Goal: Task Accomplishment & Management: Manage account settings

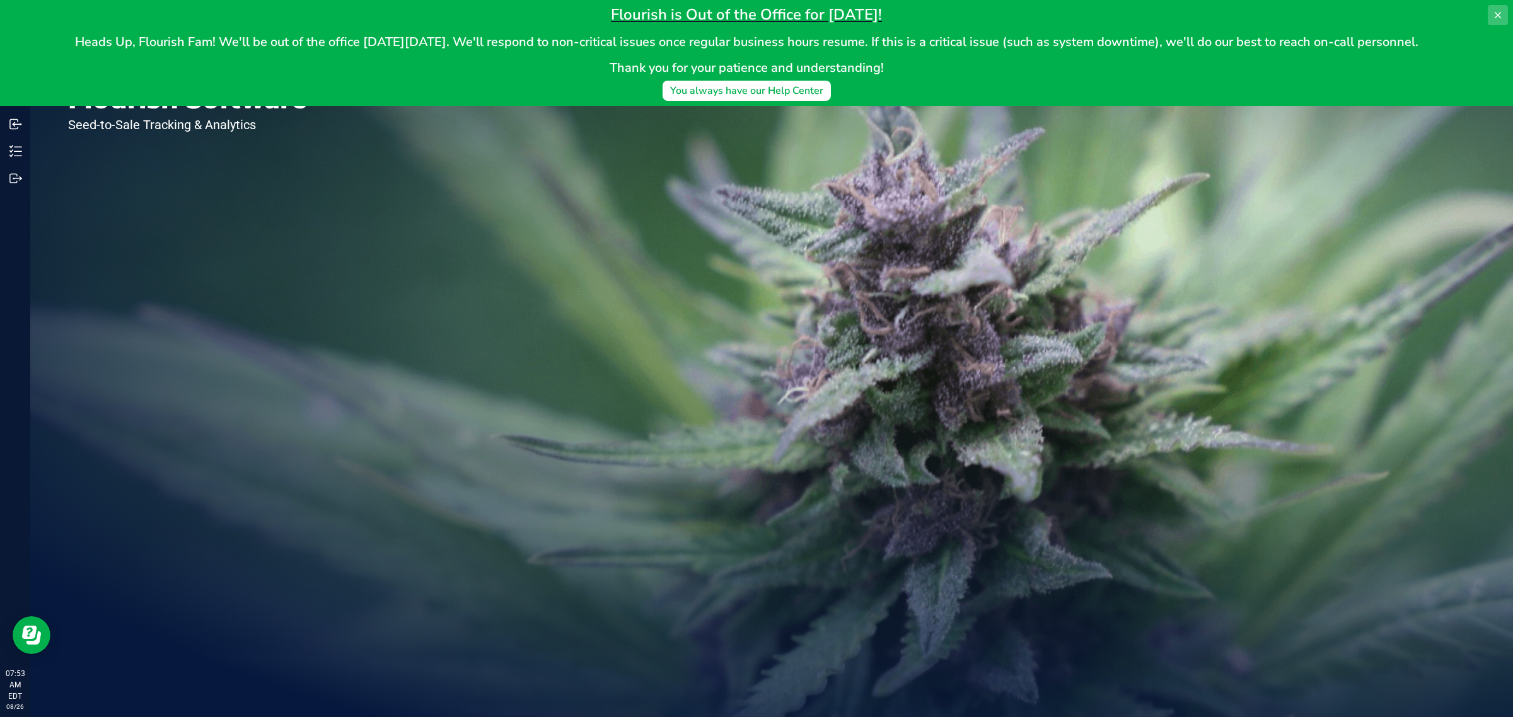
click at [1495, 13] on icon at bounding box center [1498, 15] width 6 height 6
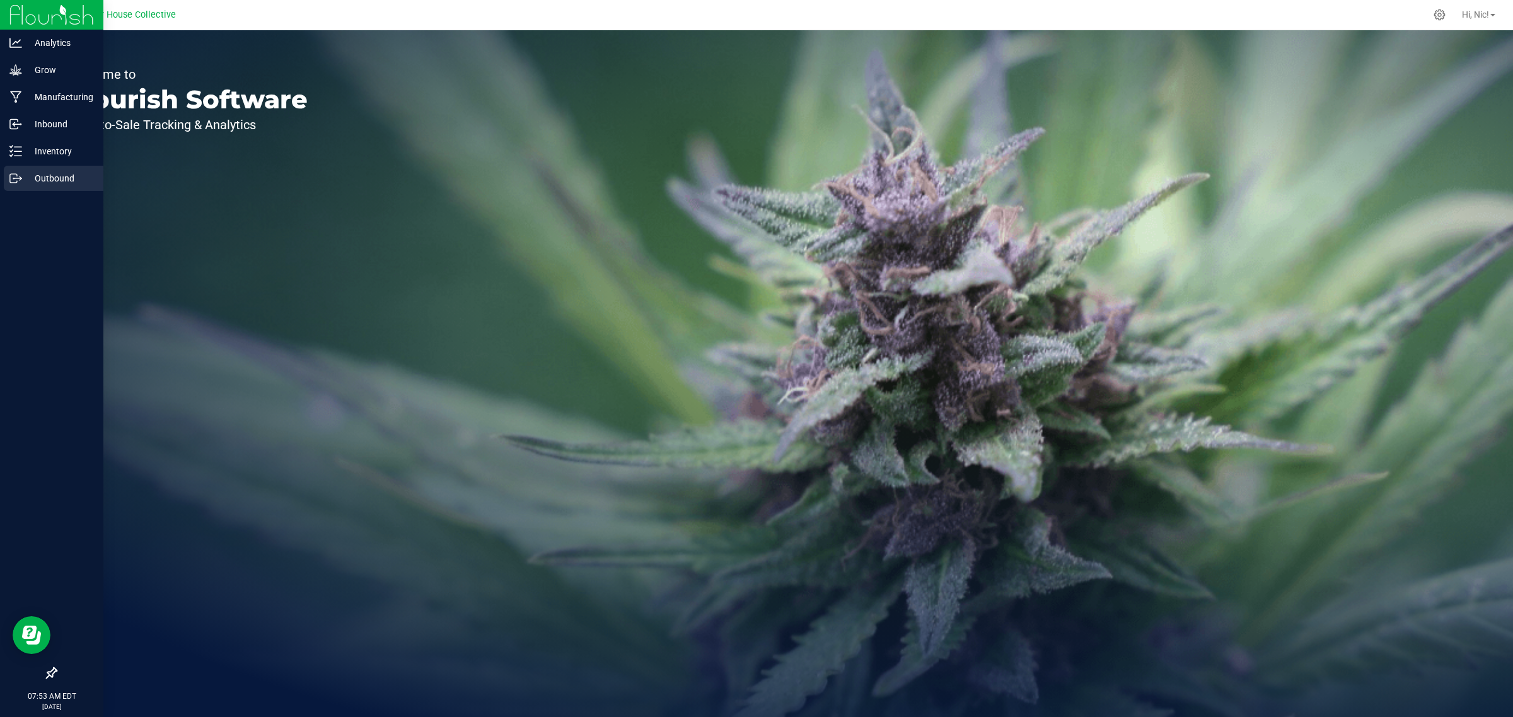
click at [42, 171] on p "Outbound" at bounding box center [60, 178] width 76 height 15
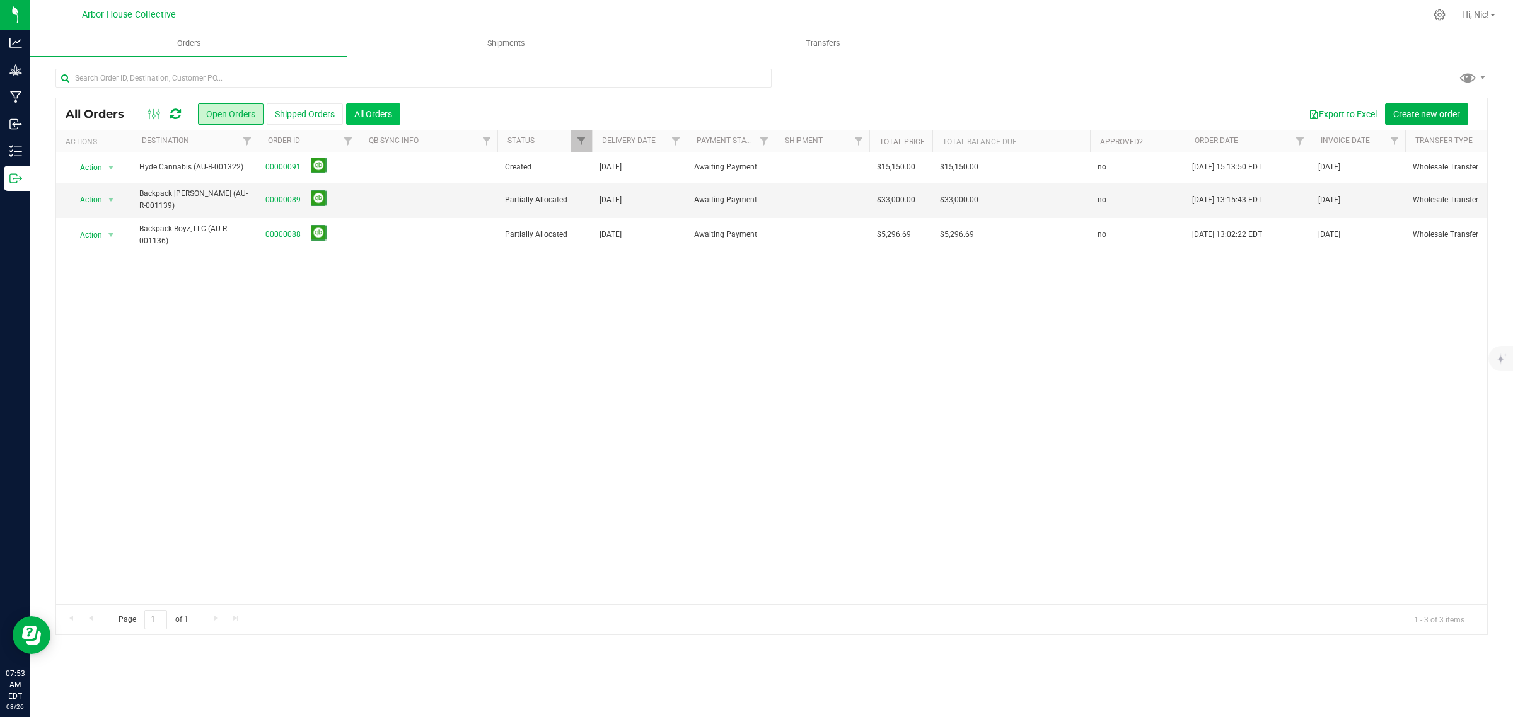
click at [381, 107] on button "All Orders" at bounding box center [373, 113] width 54 height 21
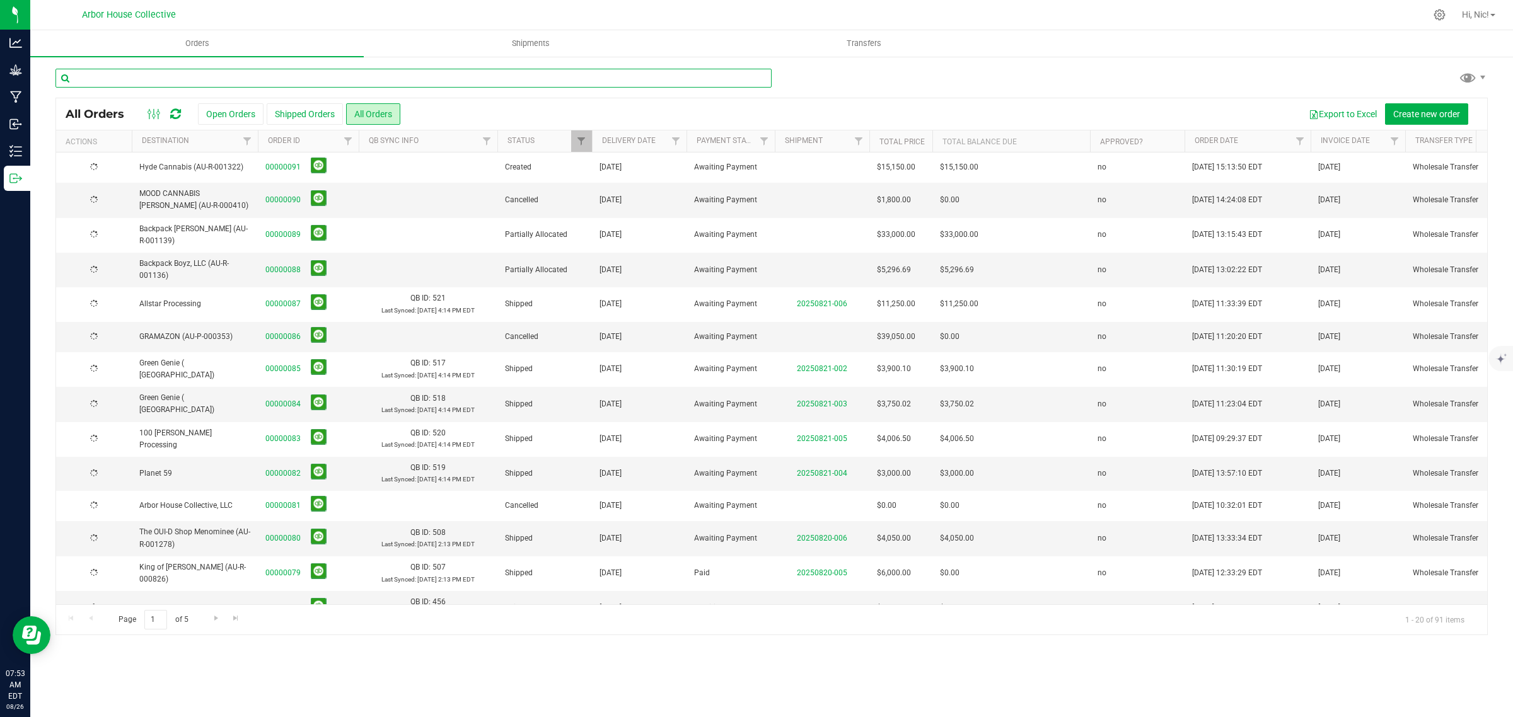
click at [236, 74] on input "text" at bounding box center [413, 78] width 716 height 19
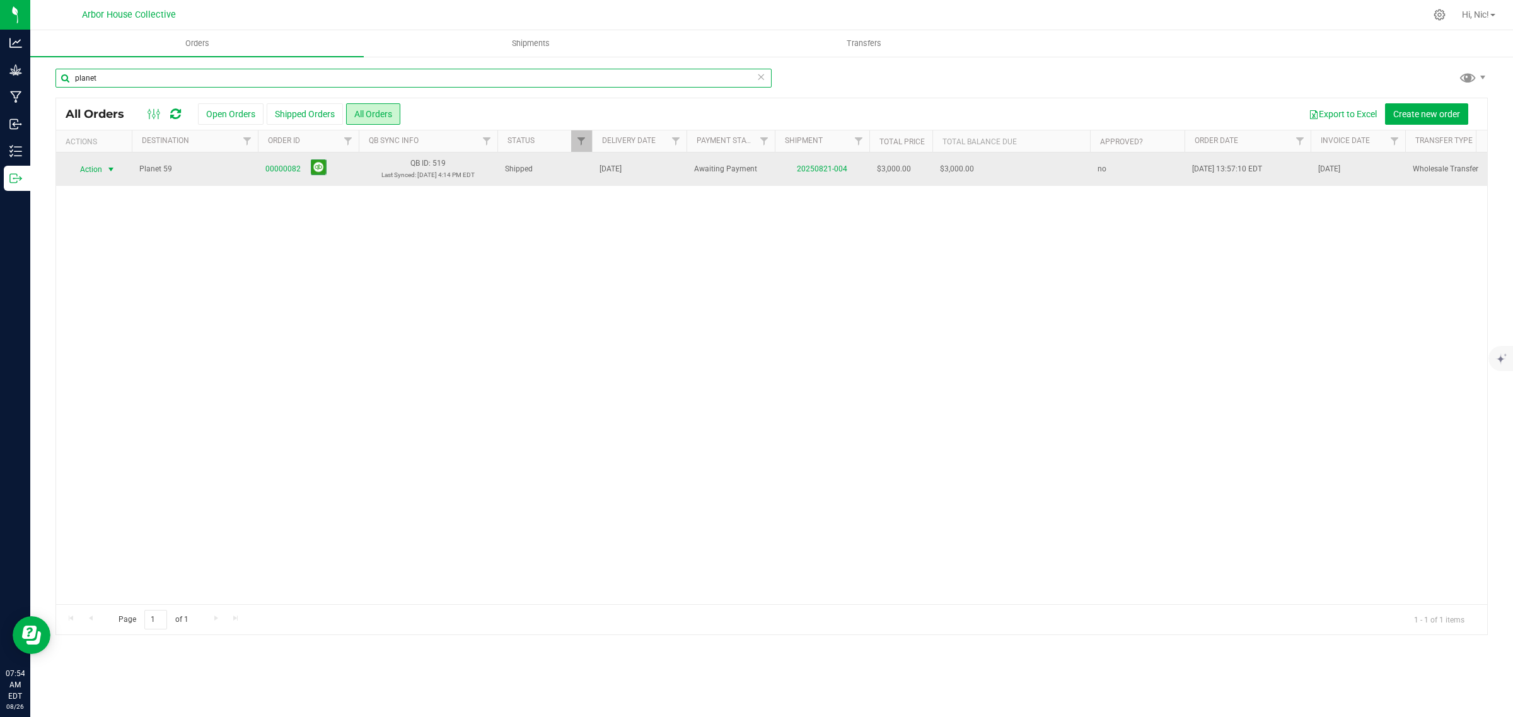
type input "planet"
click at [109, 170] on span "select" at bounding box center [111, 170] width 10 height 10
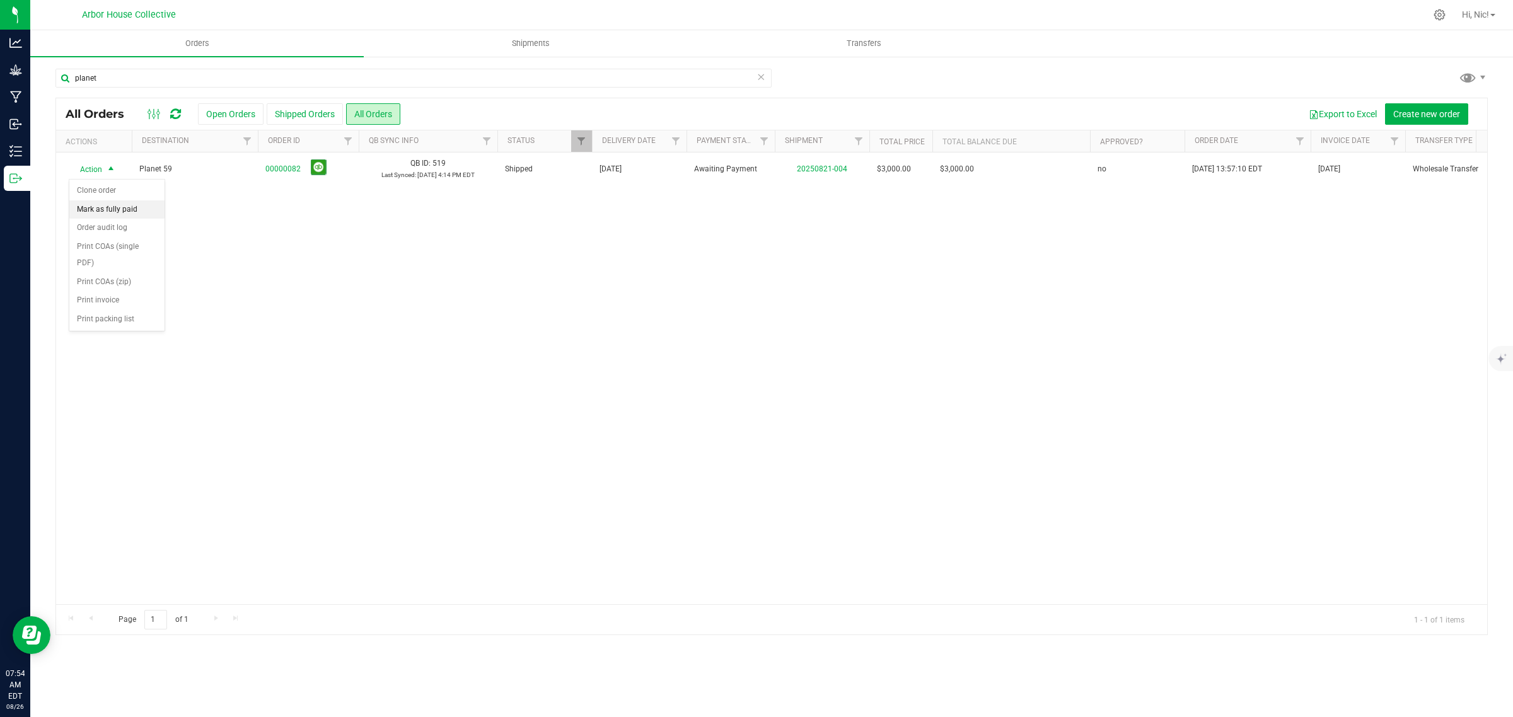
click at [130, 211] on li "Mark as fully paid" at bounding box center [116, 209] width 95 height 19
click at [234, 119] on button "Open Orders" at bounding box center [231, 113] width 66 height 21
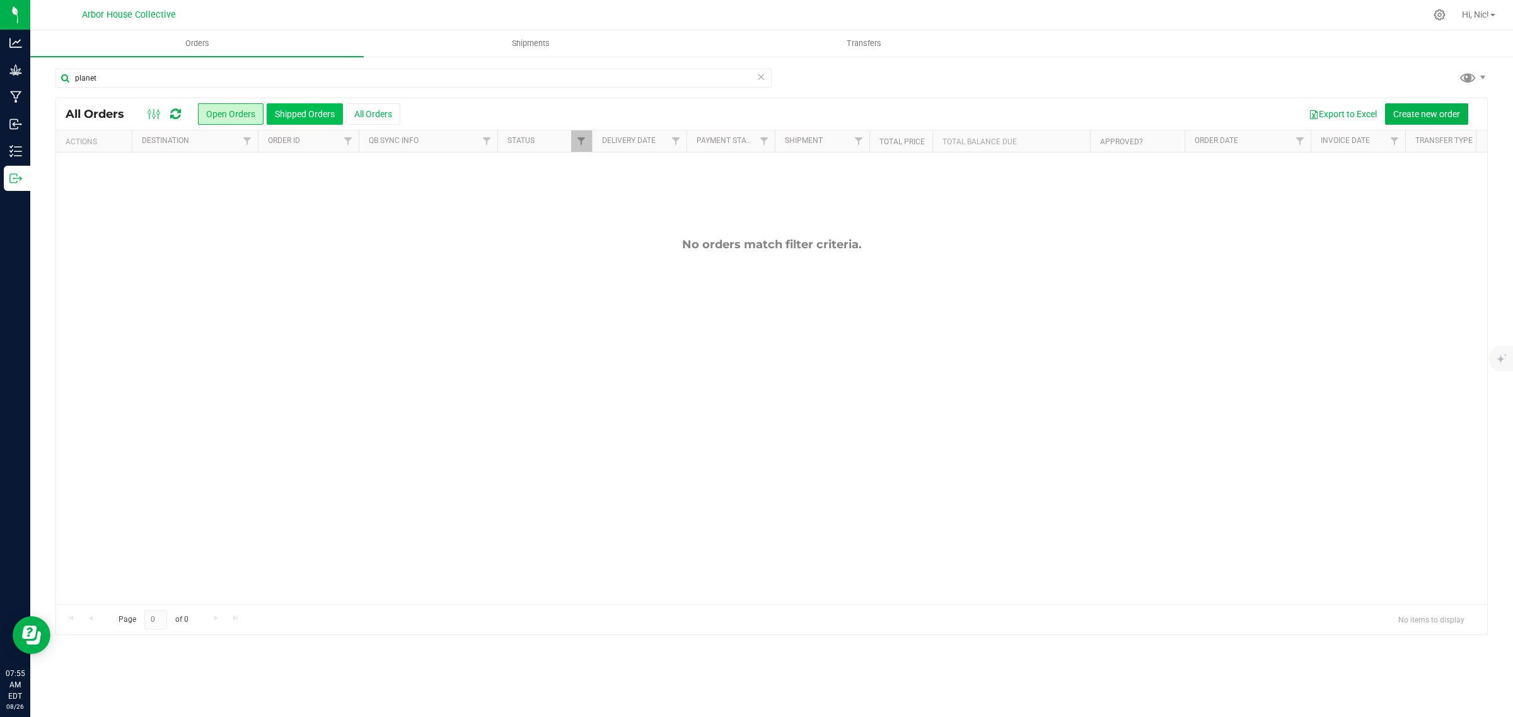
click at [276, 117] on button "Shipped Orders" at bounding box center [305, 113] width 76 height 21
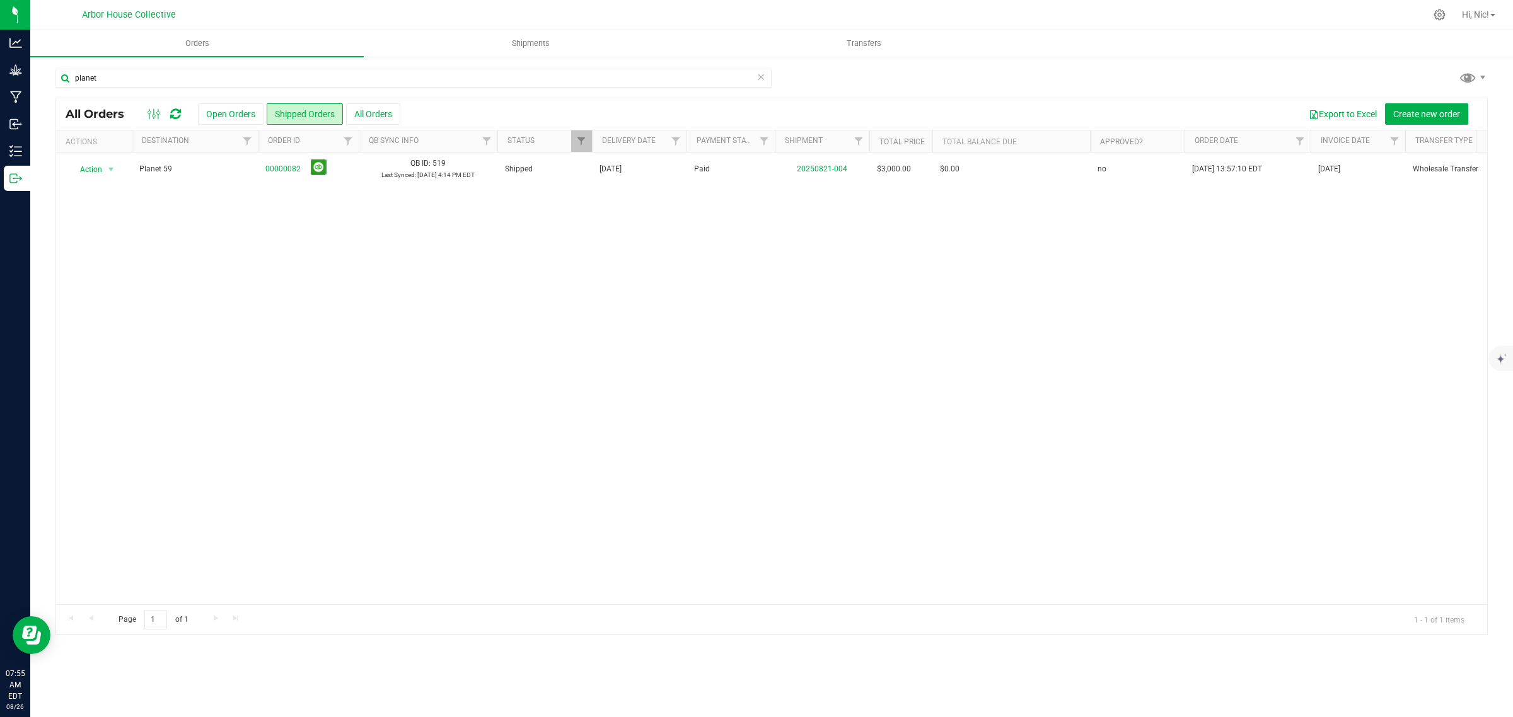
click at [185, 112] on div at bounding box center [164, 114] width 42 height 15
click at [253, 115] on button "Open Orders" at bounding box center [231, 113] width 66 height 21
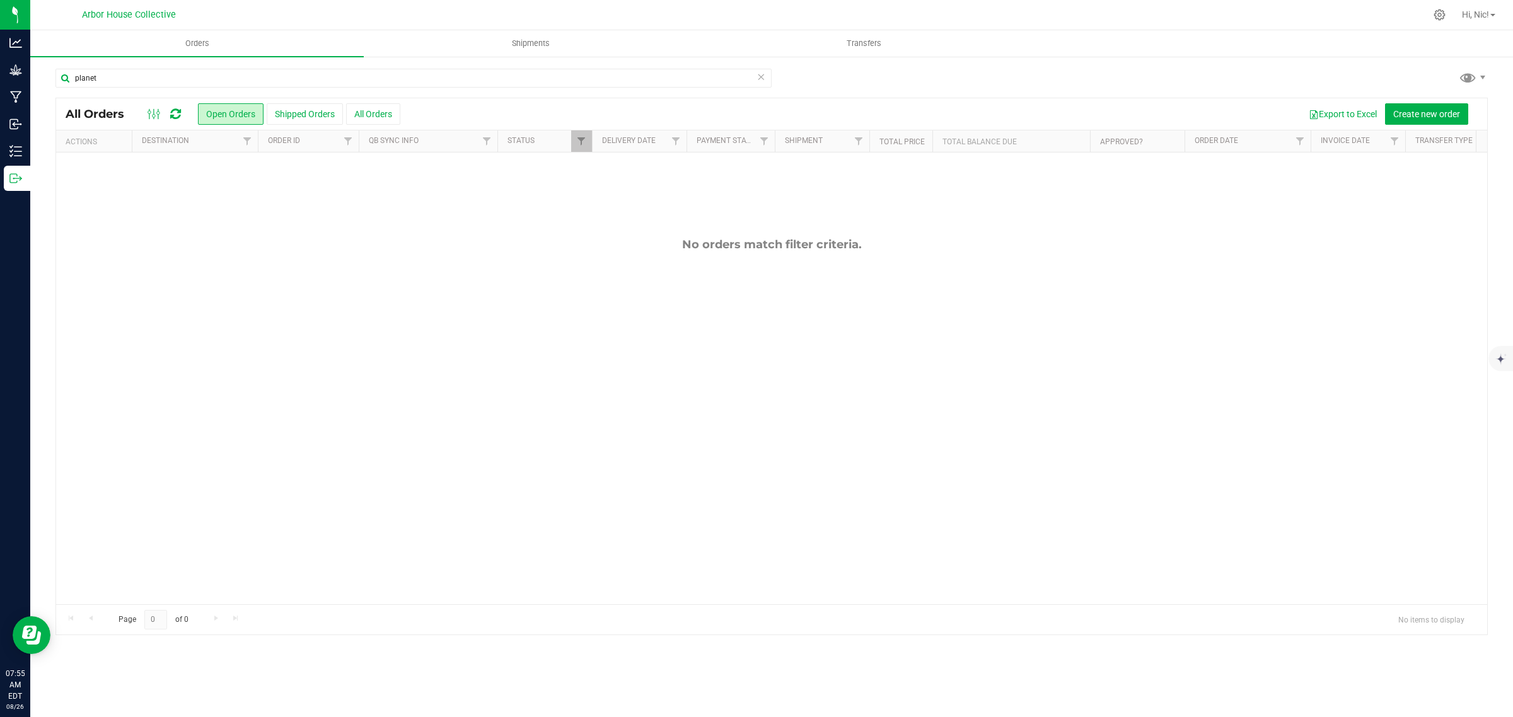
click at [761, 74] on icon at bounding box center [761, 76] width 9 height 15
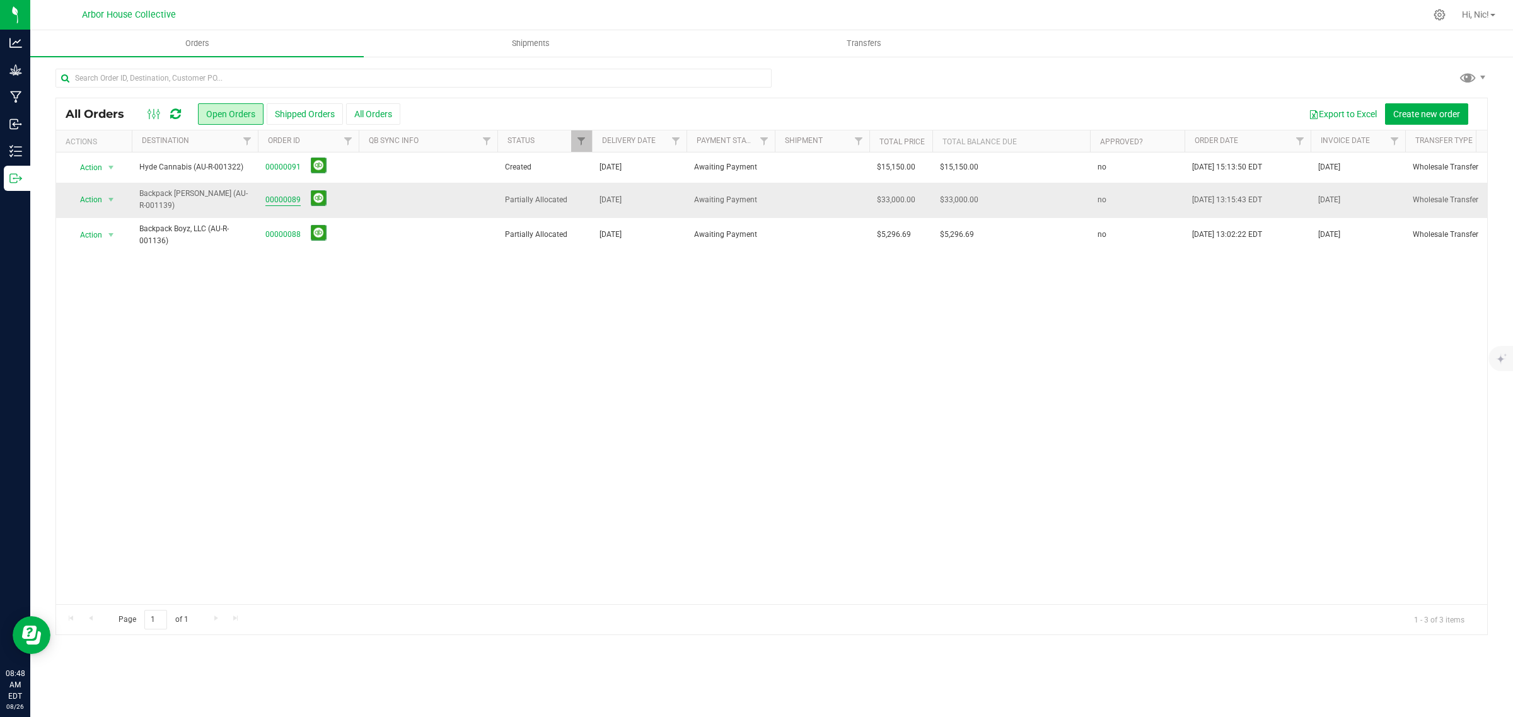
click at [275, 200] on link "00000089" at bounding box center [282, 200] width 35 height 12
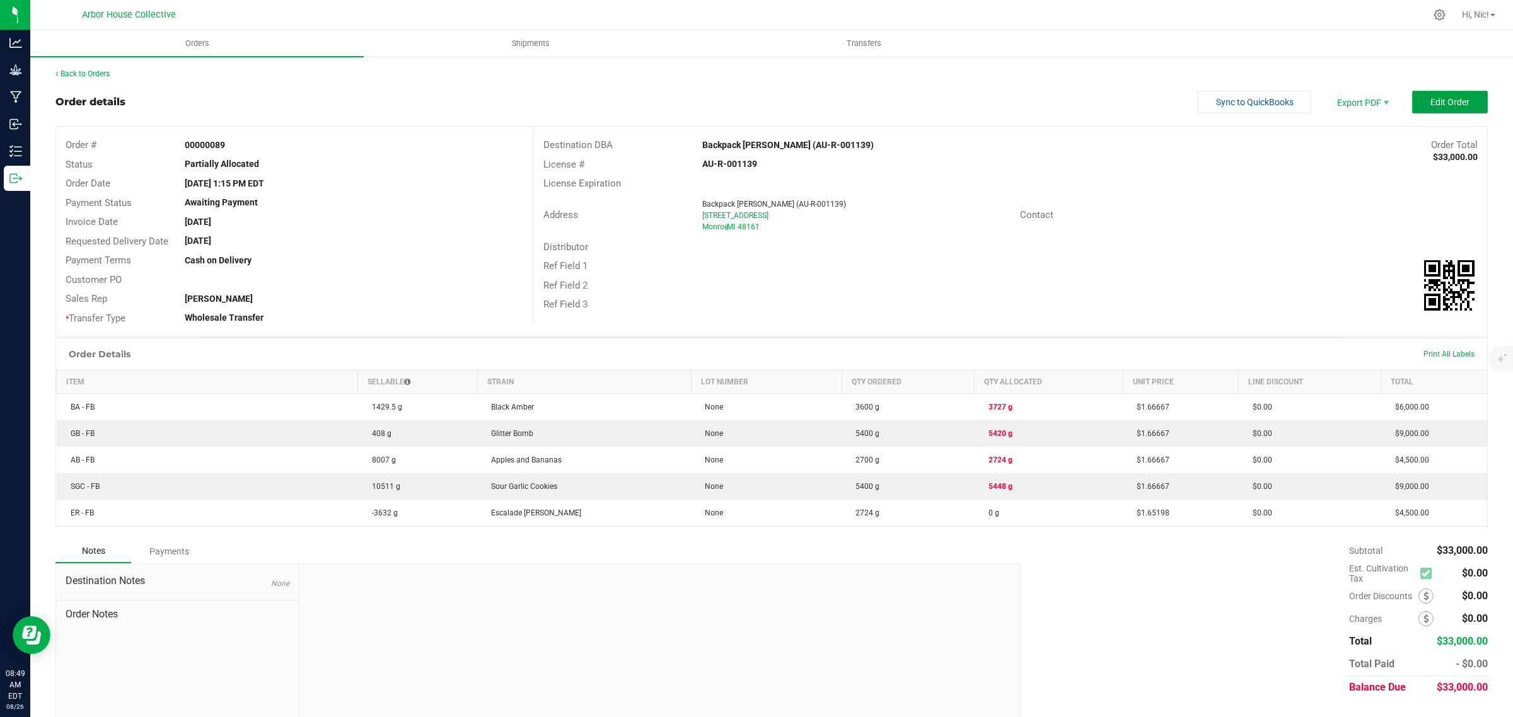
click at [1460, 98] on button "Edit Order" at bounding box center [1450, 102] width 76 height 23
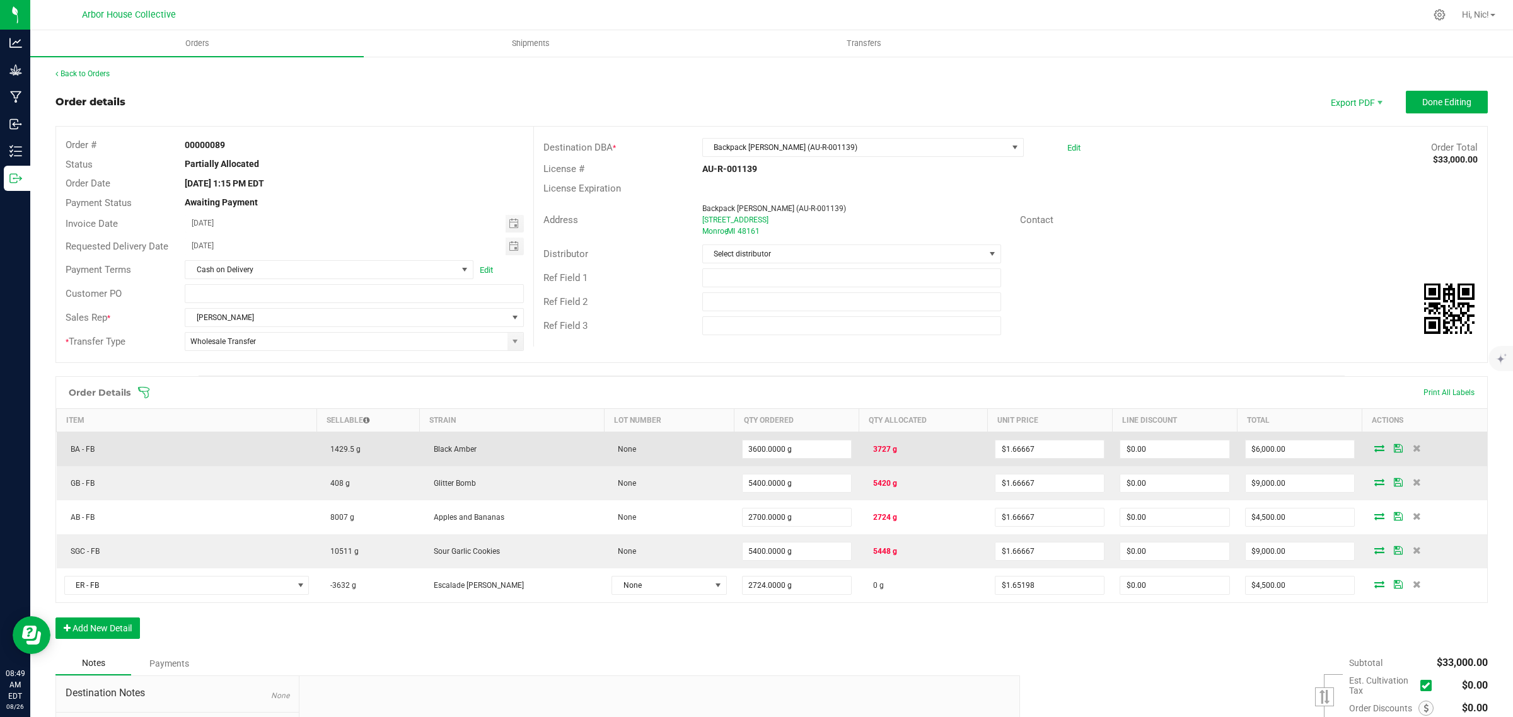
click at [1374, 451] on icon at bounding box center [1379, 448] width 10 height 8
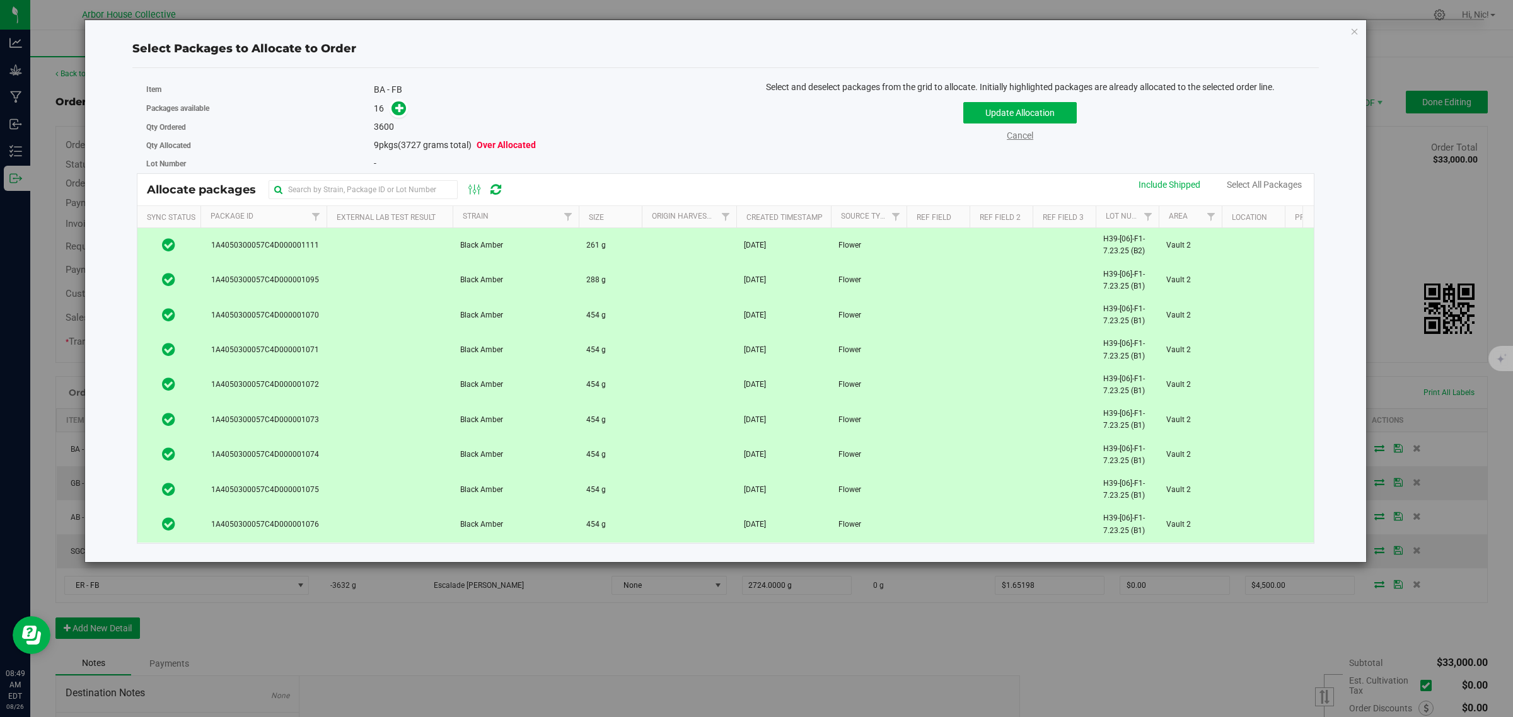
click at [1026, 140] on link "Cancel" at bounding box center [1020, 135] width 26 height 10
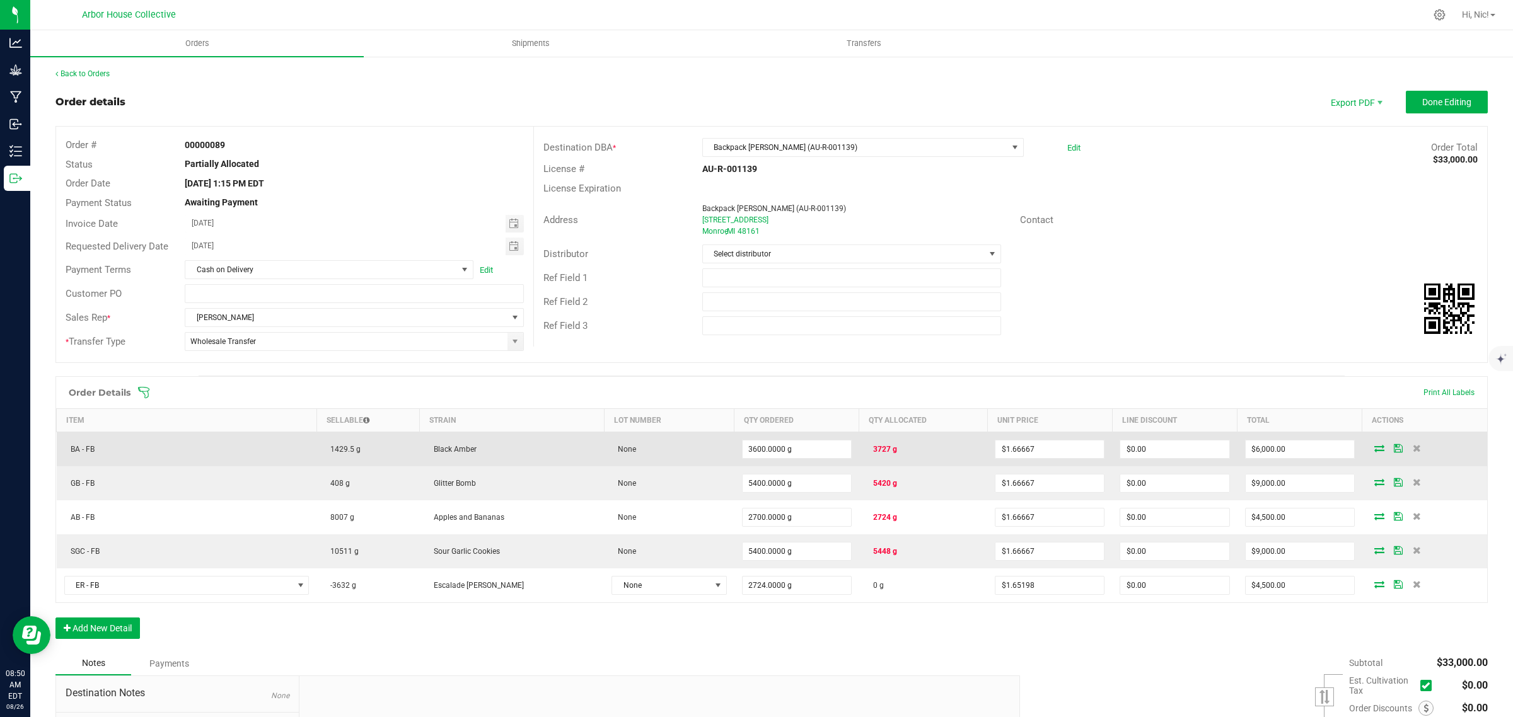
drag, startPoint x: 849, startPoint y: 451, endPoint x: 881, endPoint y: 451, distance: 32.2
click at [881, 451] on td "3727 g" at bounding box center [923, 449] width 128 height 35
click at [748, 457] on input "3600" at bounding box center [797, 450] width 108 height 18
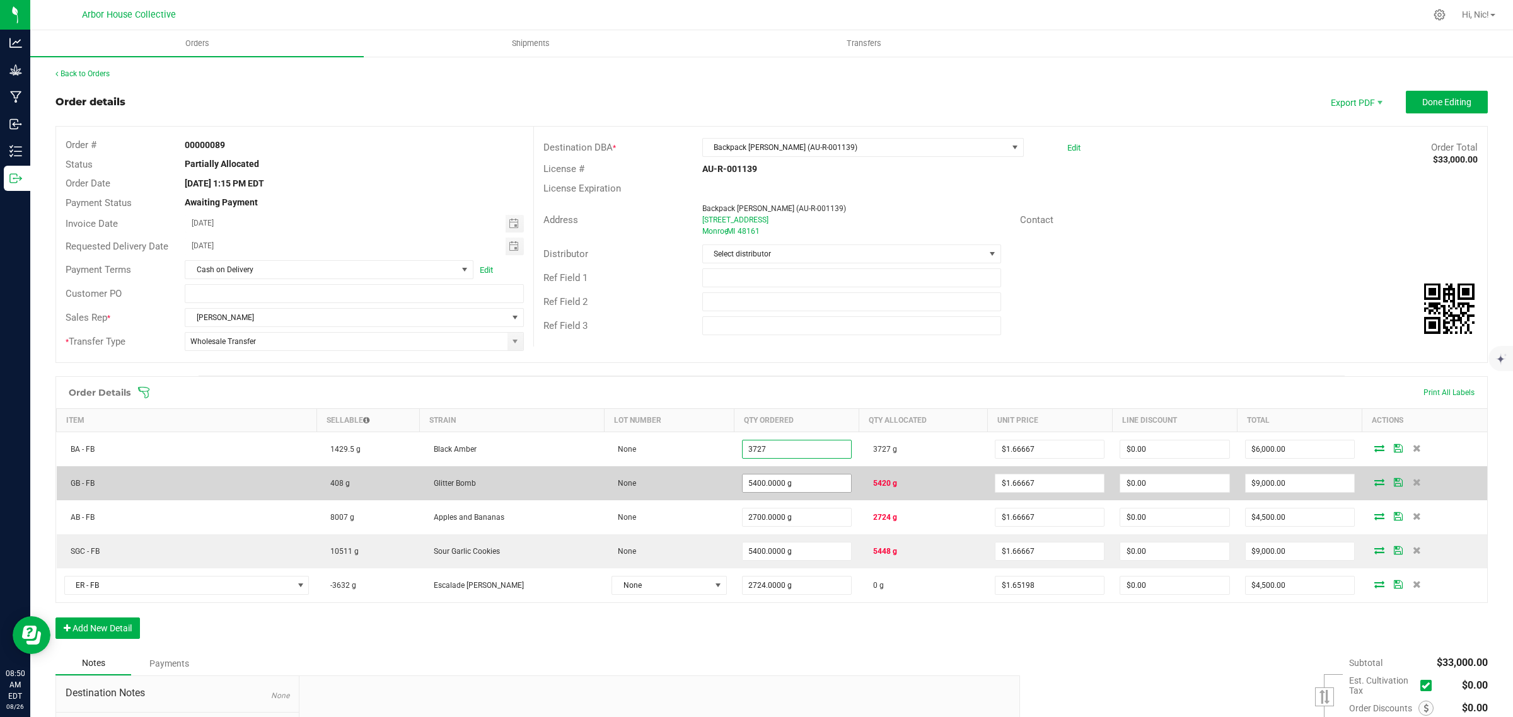
type input "3727.0000 g"
type input "$6,211.68"
click at [782, 490] on input "5400" at bounding box center [797, 484] width 108 height 18
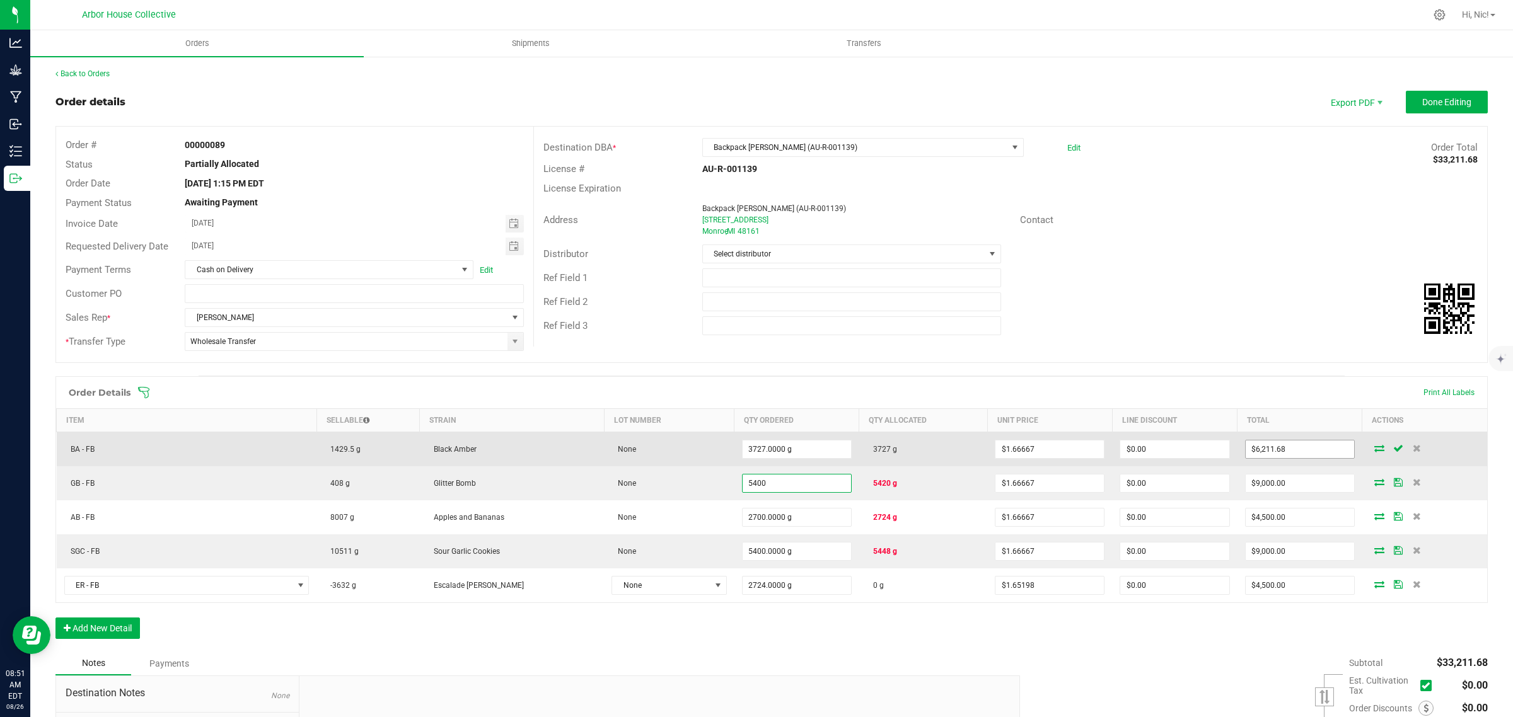
type input "5400.0000 g"
type input "$9,000.02"
click at [1271, 449] on input "6211.6790900000005" at bounding box center [1300, 450] width 108 height 18
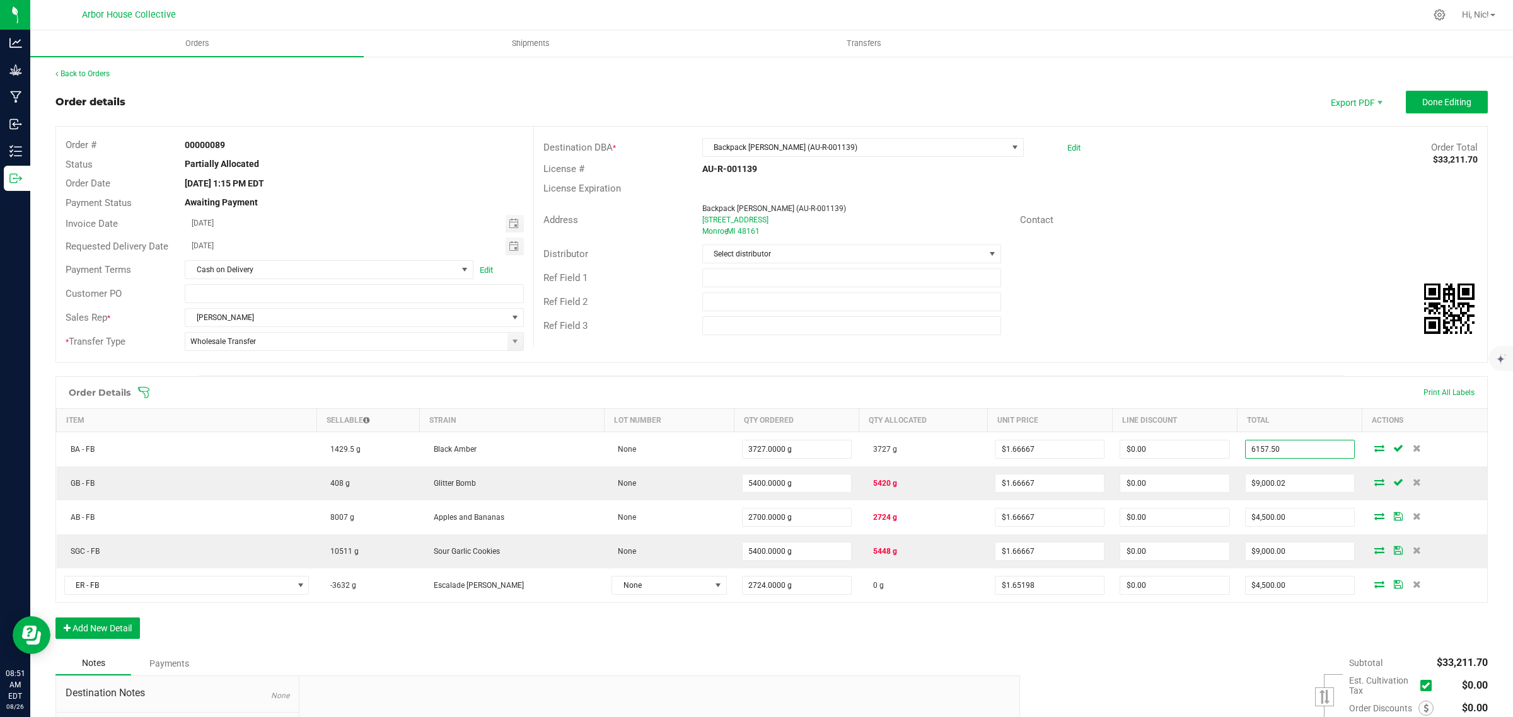
type input "6157.50"
type input "$1.65213"
type input "$6,157.50"
click at [1261, 339] on div "Destination DBA * Backpack Boyz Monroe (AU-R-001139) Edit Order Total $33,211.7…" at bounding box center [1010, 237] width 954 height 220
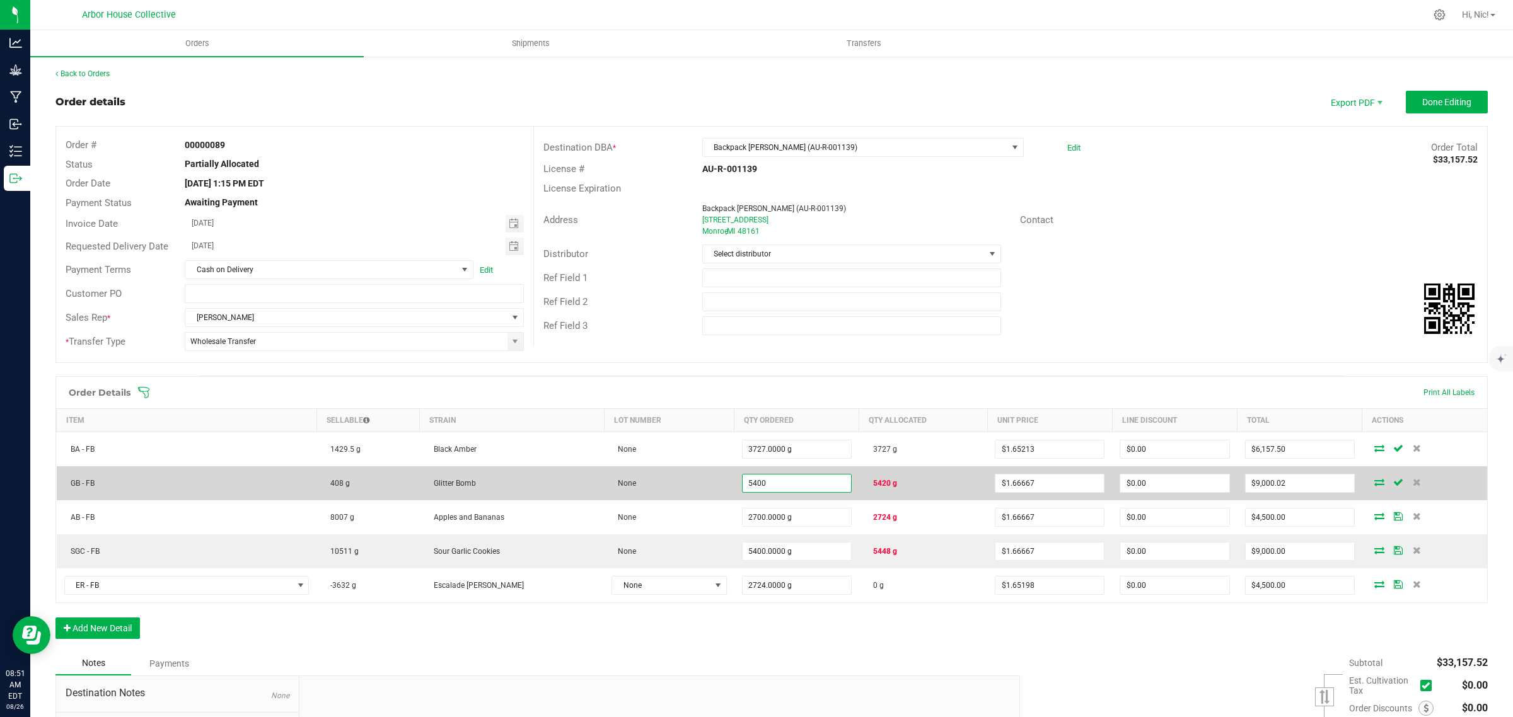
click at [762, 487] on input "5400" at bounding box center [797, 484] width 108 height 18
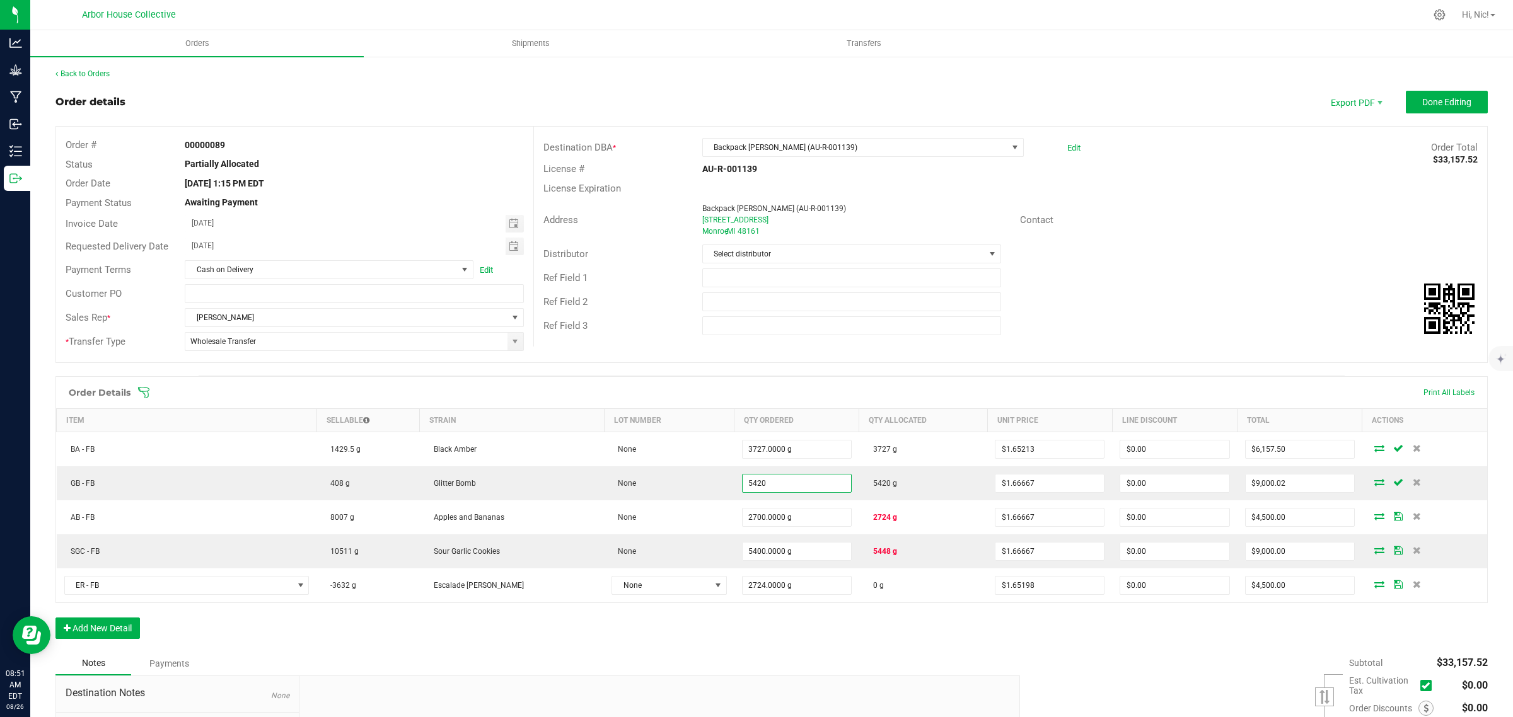
type input "5420.0000 g"
type input "$9,033.35"
click at [968, 379] on div "Order Details Print All Labels" at bounding box center [771, 393] width 1431 height 32
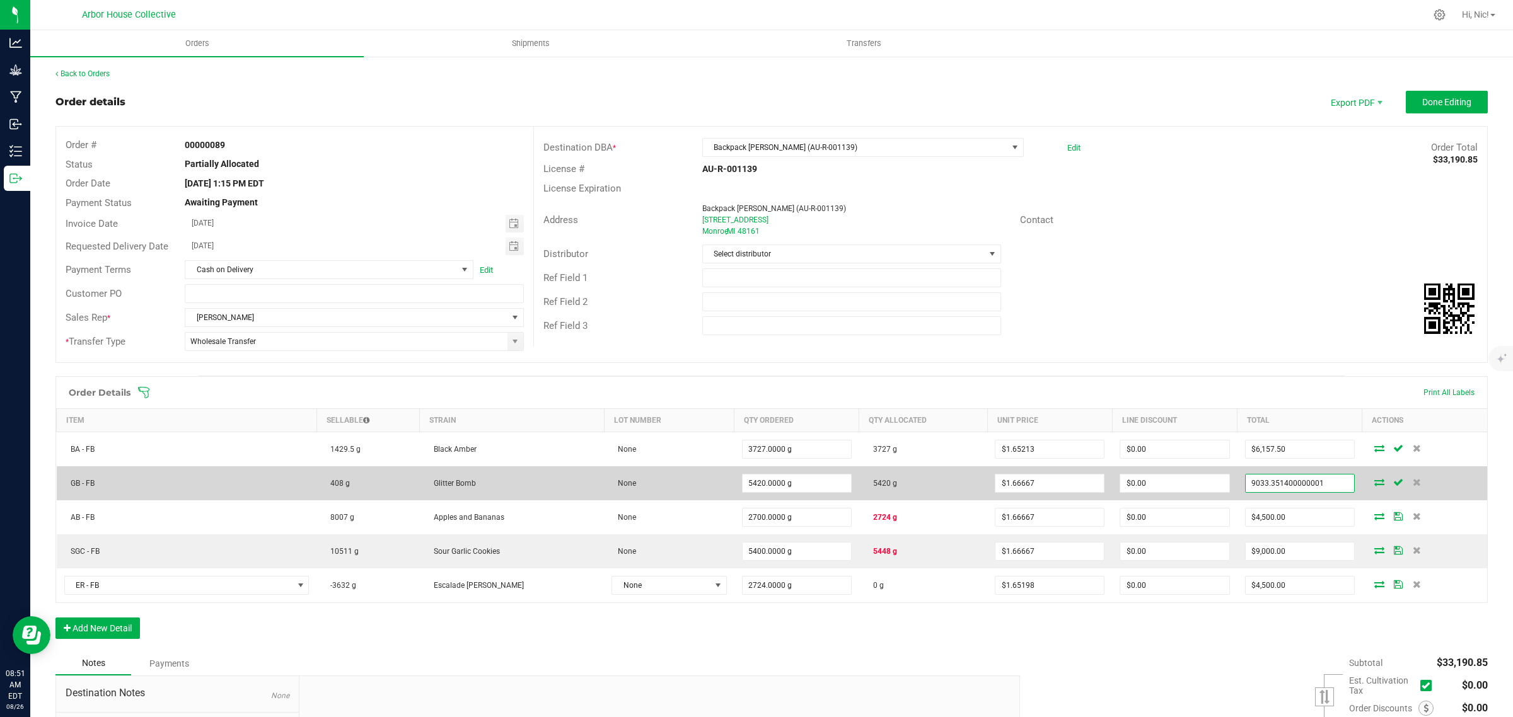
click at [1258, 489] on input "9033.351400000001" at bounding box center [1300, 484] width 108 height 18
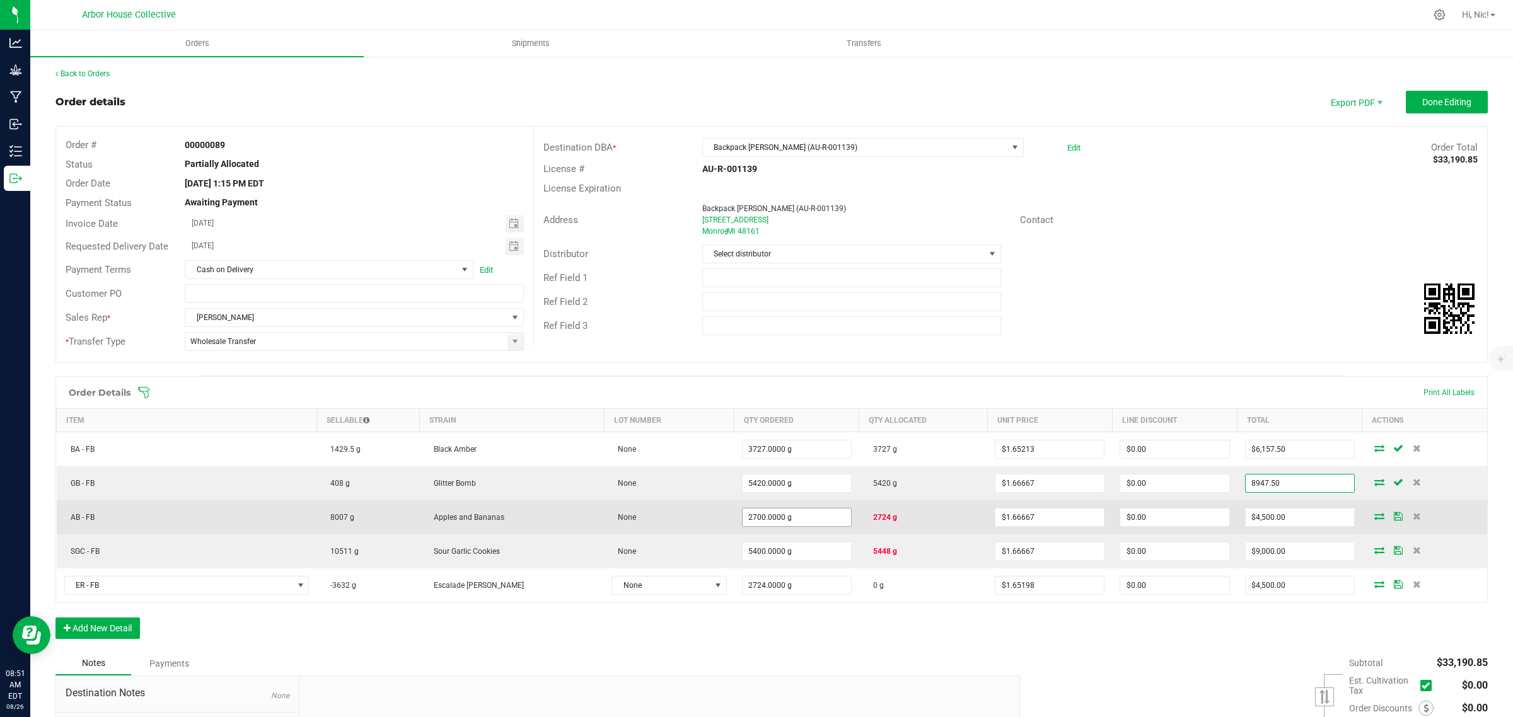
type input "8947.50"
type input "2700"
type input "$1.65083"
type input "$8,947.50"
click at [791, 520] on input "2700" at bounding box center [797, 518] width 108 height 18
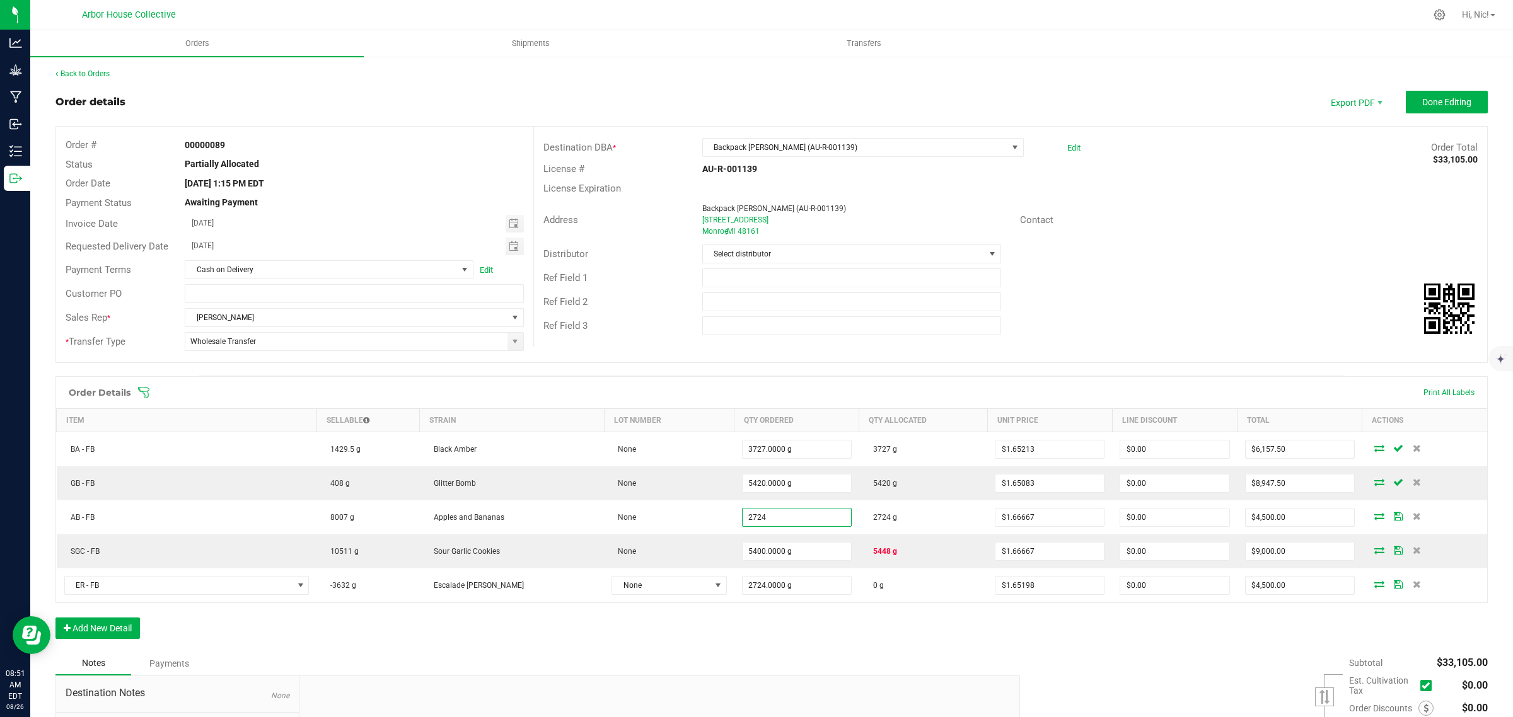
type input "2724.0000 g"
type input "$4,540.01"
click at [1024, 389] on span at bounding box center [853, 392] width 1432 height 13
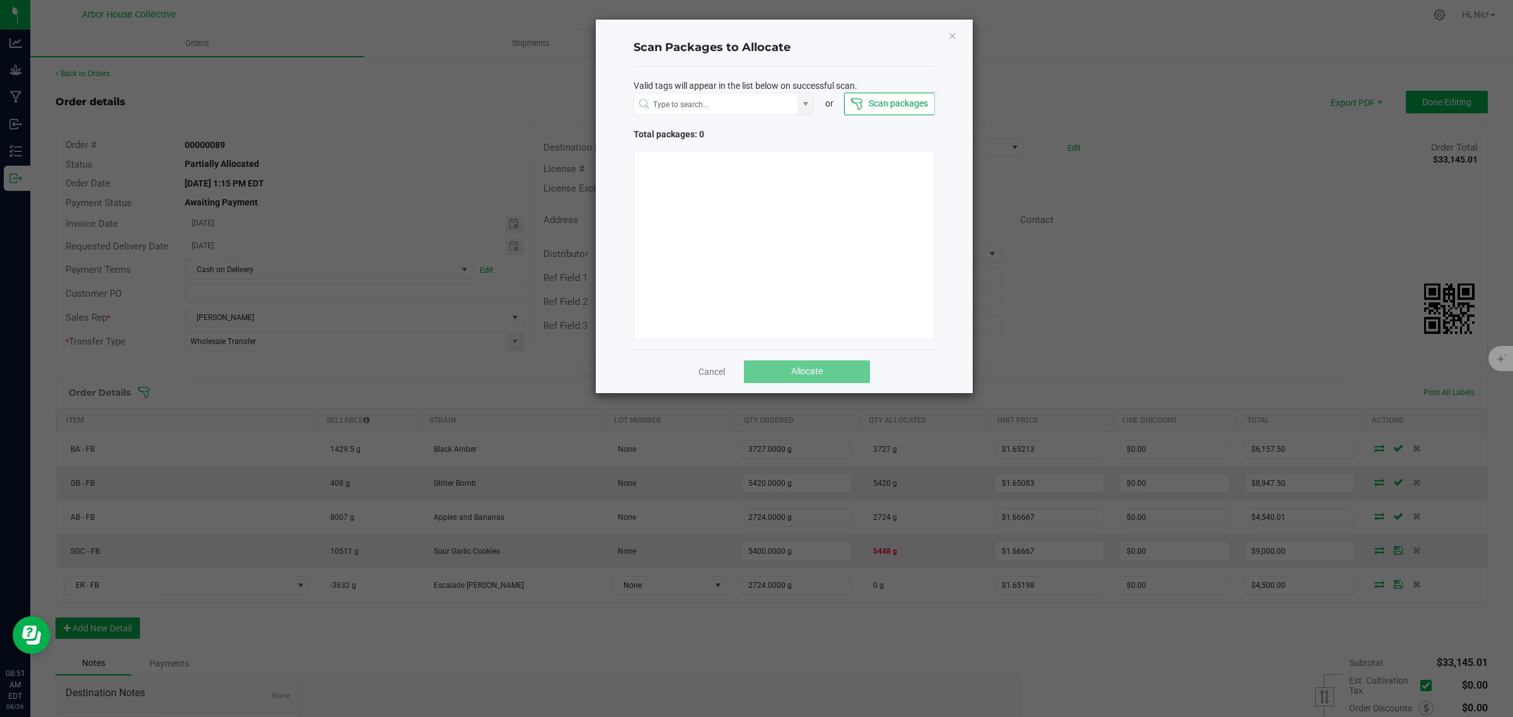
click at [958, 33] on div "Scan Packages to Allocate Valid tags will appear in the list below on successfu…" at bounding box center [784, 207] width 377 height 374
click at [957, 33] on div "Scan Packages to Allocate Valid tags will appear in the list below on successfu…" at bounding box center [784, 207] width 377 height 374
click at [955, 33] on icon "Close" at bounding box center [952, 35] width 9 height 15
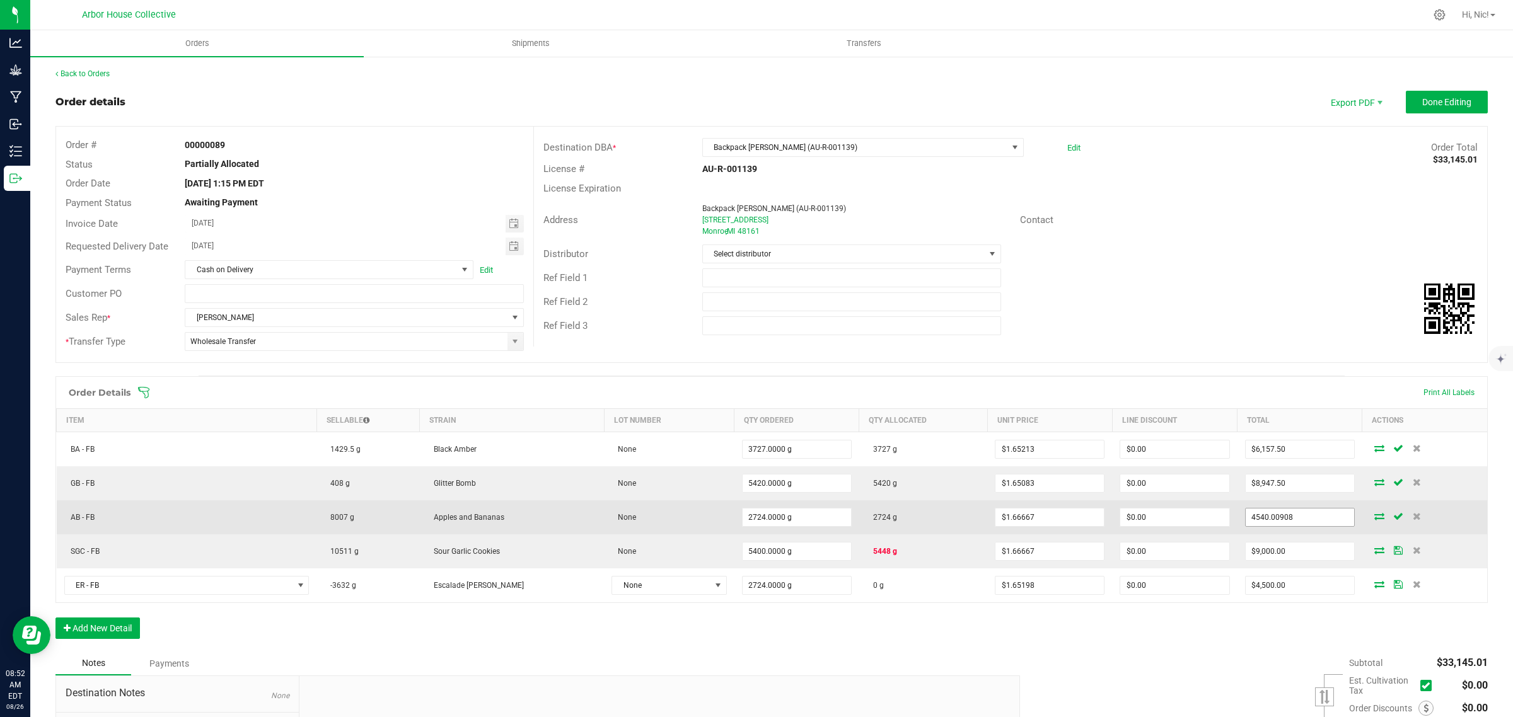
click at [1252, 517] on input "4540.00908" at bounding box center [1300, 518] width 108 height 18
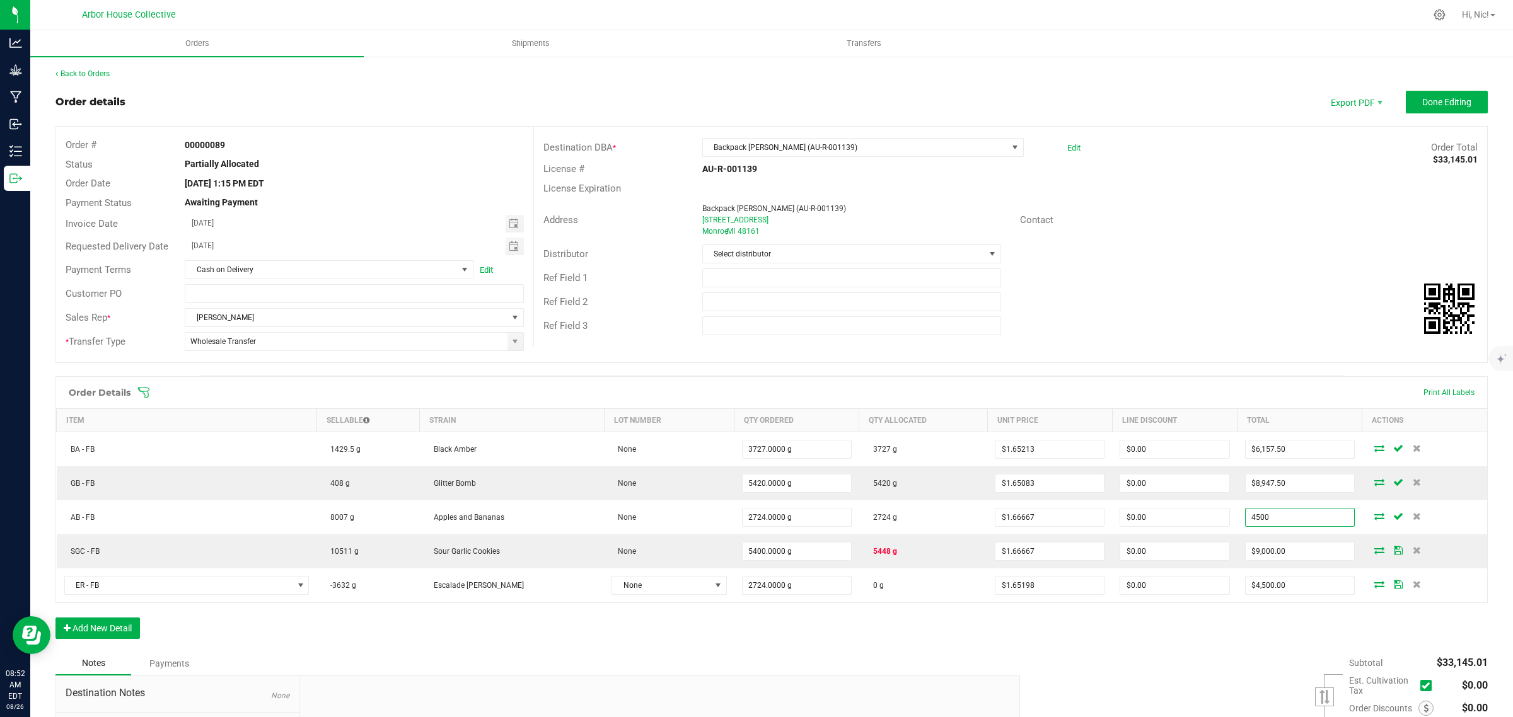
type input "4500"
type input "$1.65198"
type input "$4,500.00"
click at [1237, 337] on div "Ref Field 3" at bounding box center [1010, 326] width 953 height 24
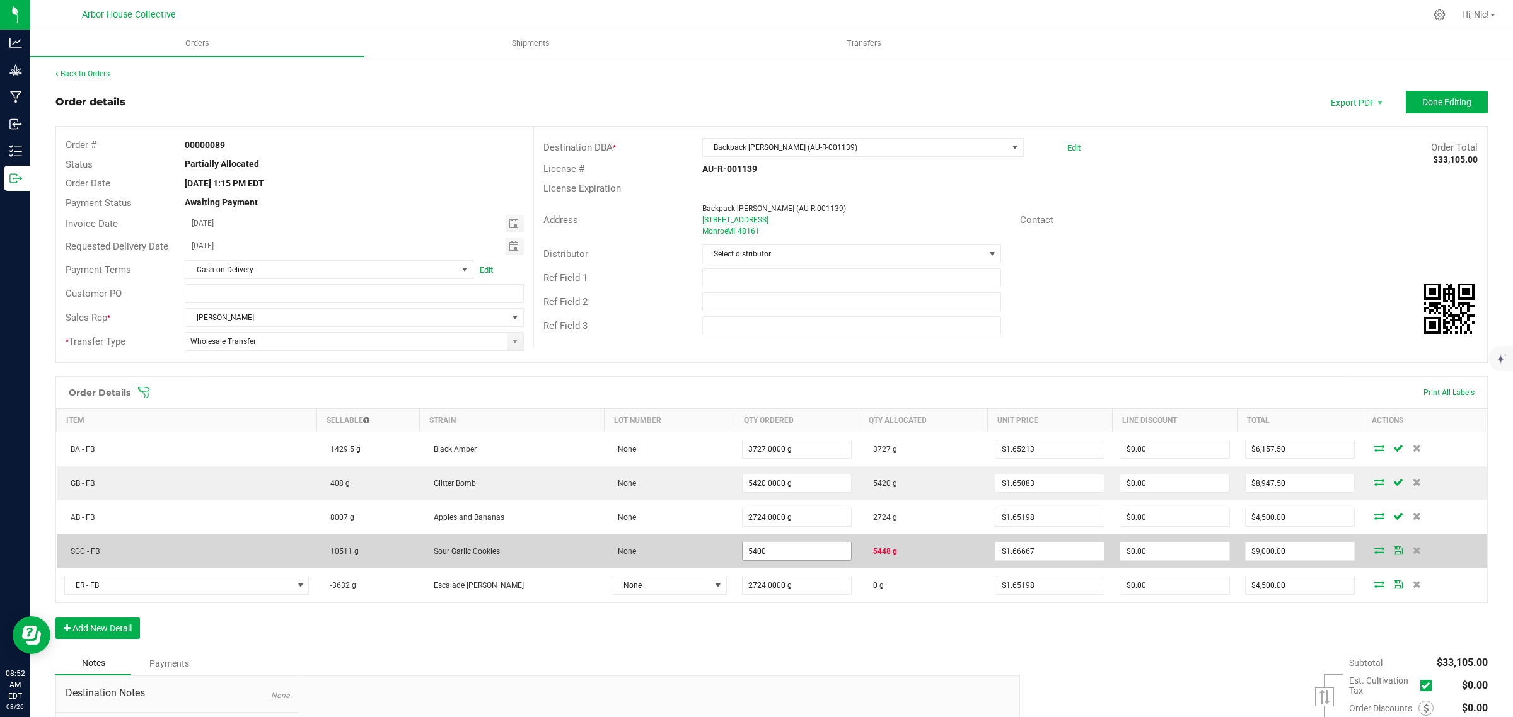
click at [799, 554] on input "5400" at bounding box center [797, 552] width 108 height 18
type input "5448.0000 g"
type input "9080.01816"
click at [1260, 553] on input "9080.01816" at bounding box center [1300, 552] width 108 height 18
click at [1260, 552] on input "9080.01816" at bounding box center [1300, 552] width 108 height 18
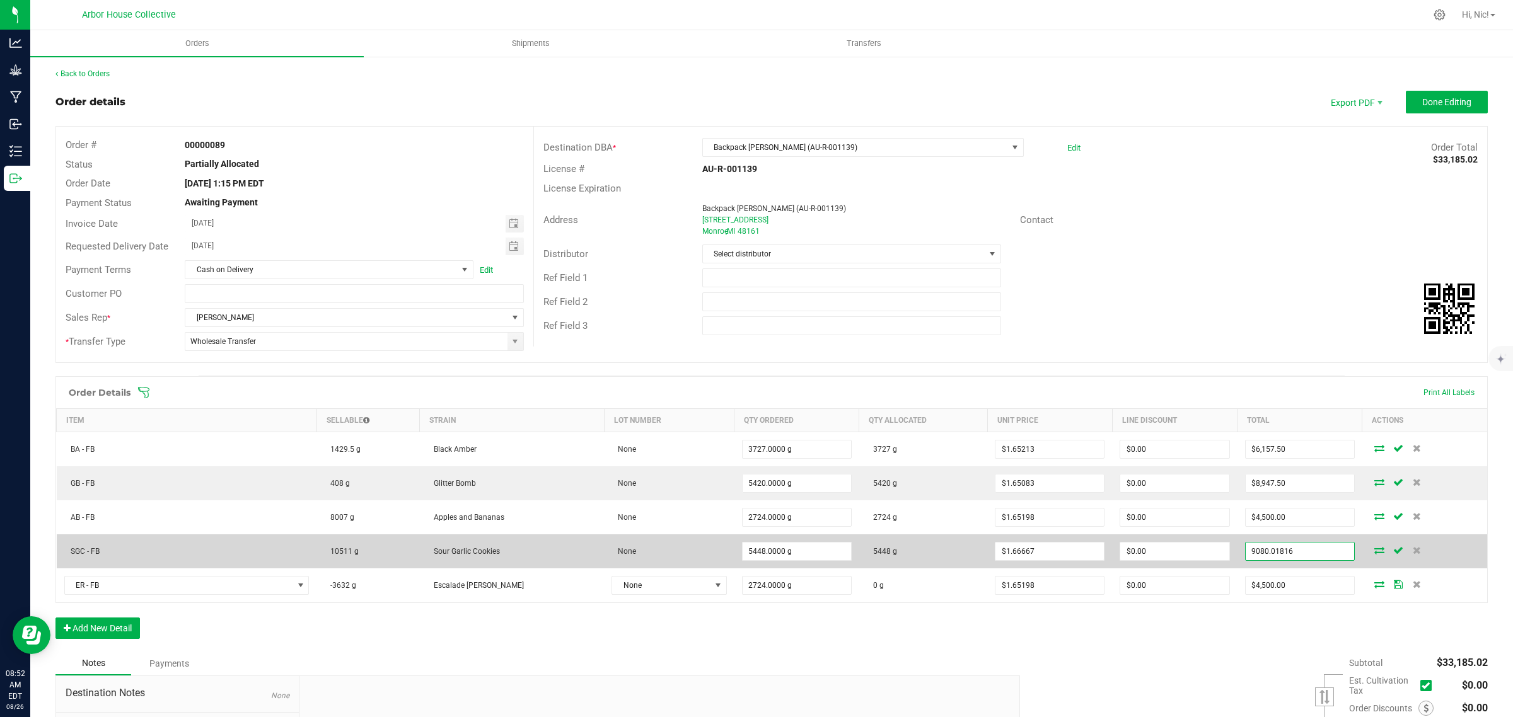
click at [1260, 552] on input "9080.01816" at bounding box center [1300, 552] width 108 height 18
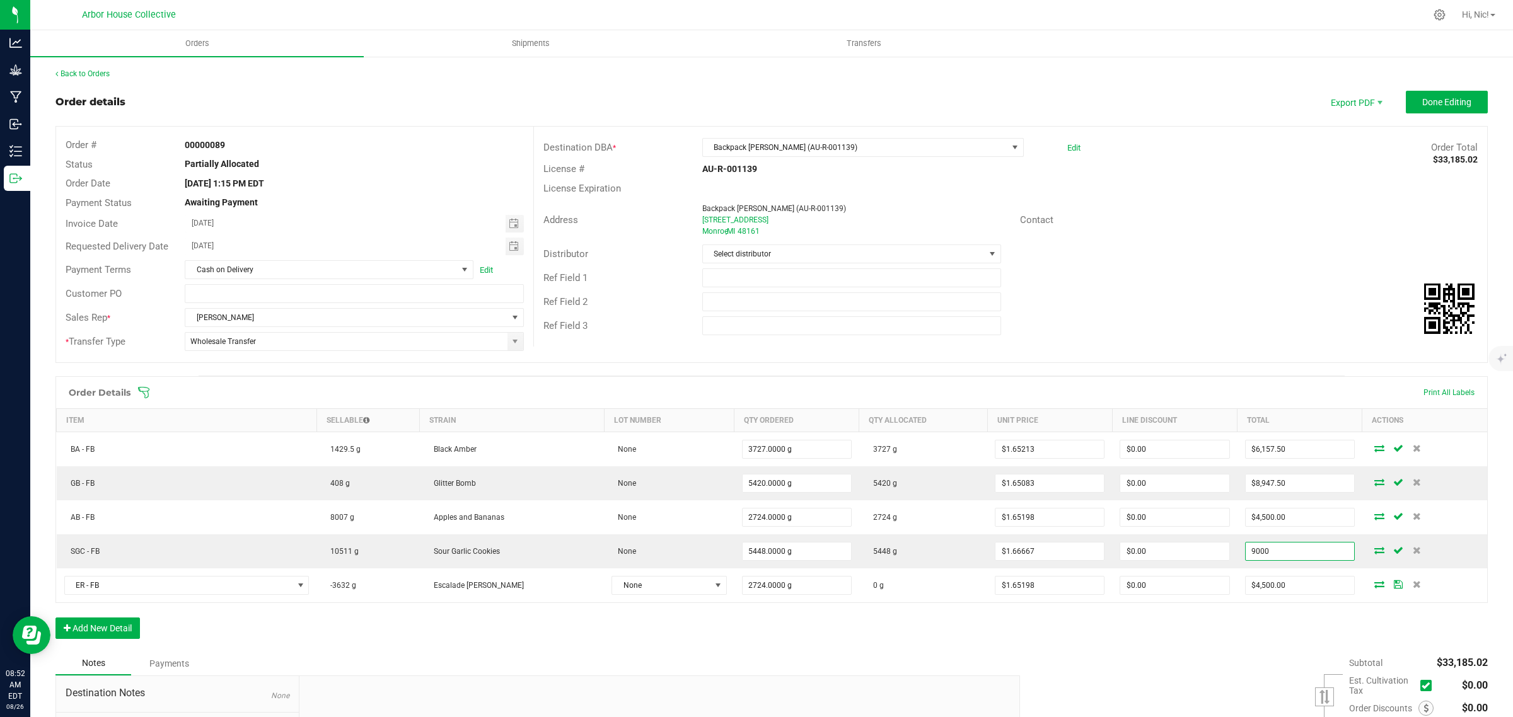
type input "9000"
type input "$1.65198"
type input "$9,000.00"
click at [1256, 332] on div "Ref Field 3" at bounding box center [1010, 326] width 953 height 24
click at [1432, 97] on span "Done Editing" at bounding box center [1446, 102] width 49 height 10
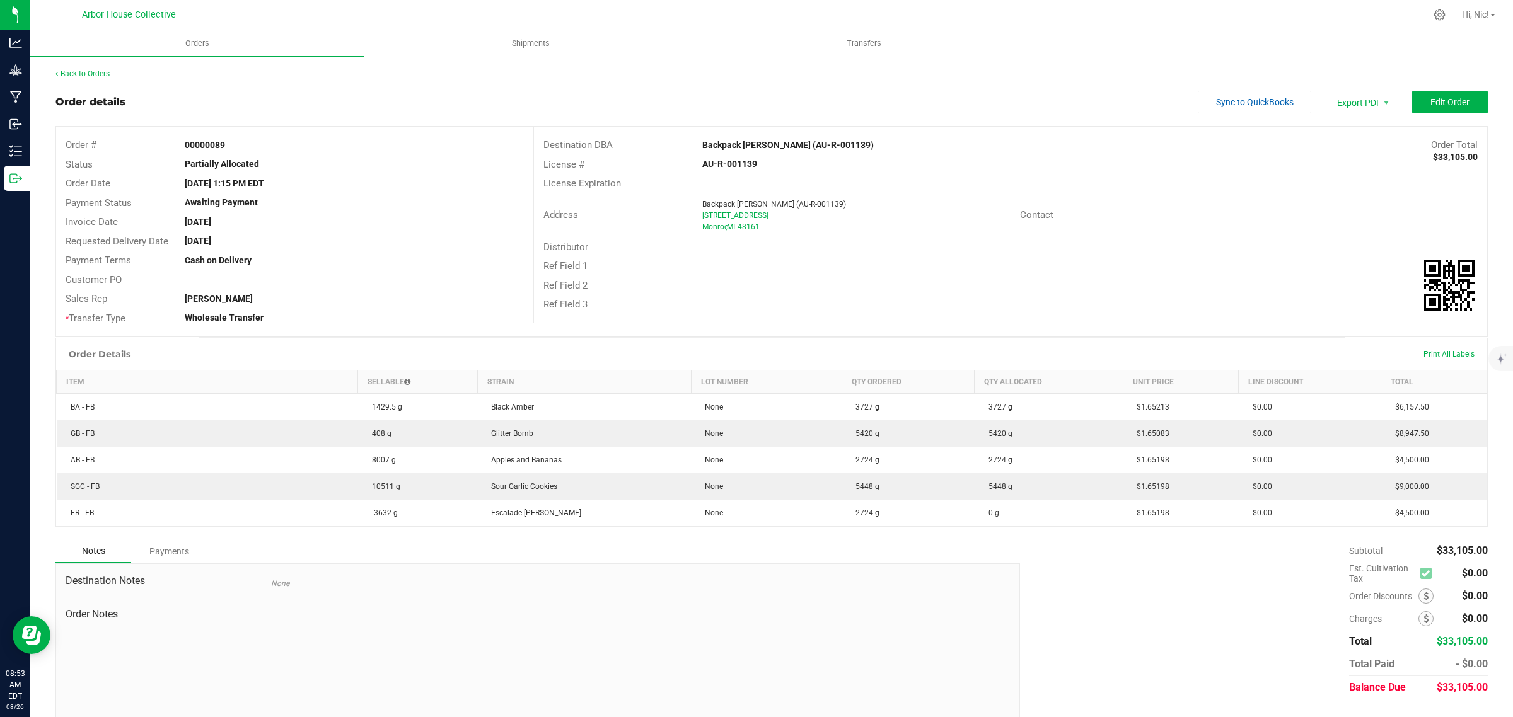
click at [76, 69] on link "Back to Orders" at bounding box center [82, 73] width 54 height 9
